Goal: Task Accomplishment & Management: Manage account settings

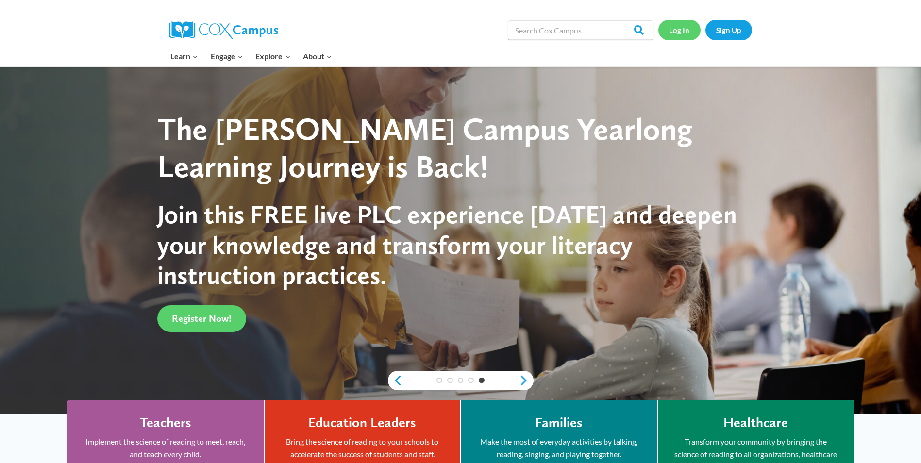
click at [680, 34] on link "Log In" at bounding box center [679, 30] width 42 height 20
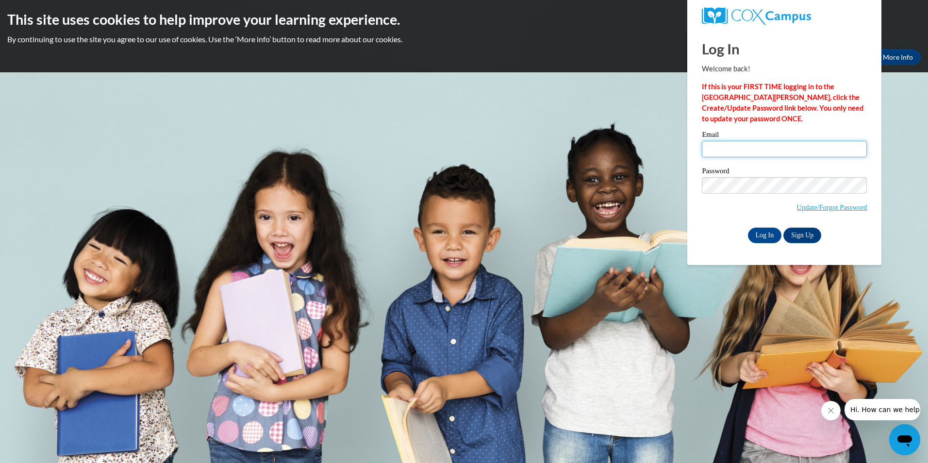
click at [737, 154] on input "Email" at bounding box center [784, 149] width 165 height 17
click at [720, 150] on input "Email" at bounding box center [784, 149] width 165 height 17
click at [648, 102] on body "This site uses cookies to help improve your learning experience. By continuing …" at bounding box center [464, 231] width 928 height 463
click at [615, 84] on body "This site uses cookies to help improve your learning experience. By continuing …" at bounding box center [464, 231] width 928 height 463
click at [811, 145] on input "[EMAIL_ADDRESS][DOMAIN_NAME]" at bounding box center [784, 149] width 165 height 17
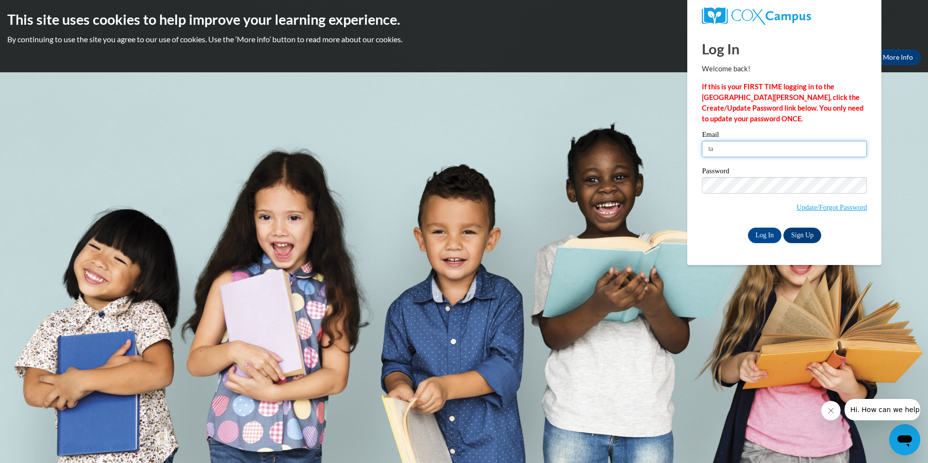
type input "t"
click at [920, 206] on body "This site uses cookies to help improve your learning experience. By continuing …" at bounding box center [464, 231] width 928 height 463
click at [546, 71] on div "This site uses cookies to help improve your learning experience. By continuing …" at bounding box center [464, 36] width 928 height 72
